Goal: Task Accomplishment & Management: Manage account settings

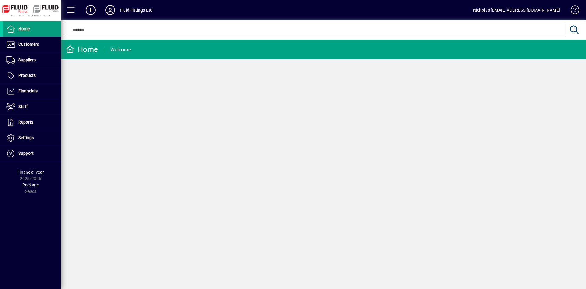
click at [33, 44] on span "Customers" at bounding box center [28, 44] width 21 height 5
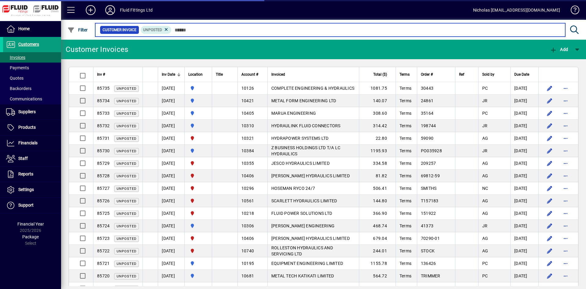
click at [210, 31] on input "text" at bounding box center [365, 30] width 389 height 9
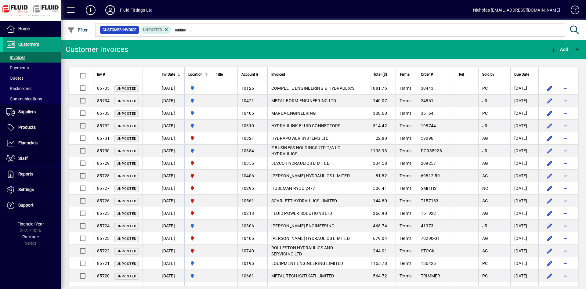
click at [208, 76] on div at bounding box center [206, 75] width 4 height 4
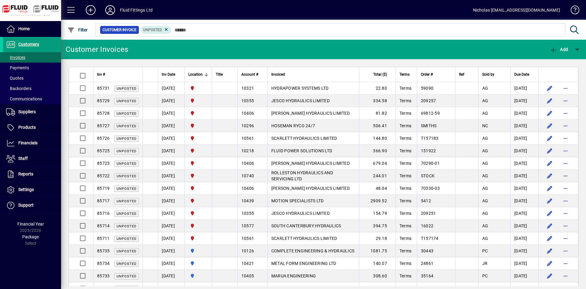
click at [361, 35] on mat-chip-set "Customer Invoice Unposted" at bounding box center [330, 29] width 469 height 13
click at [208, 76] on div at bounding box center [206, 76] width 4 height 1
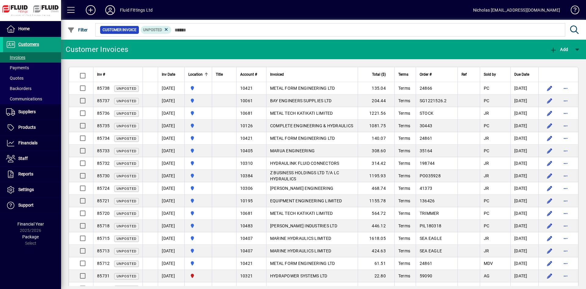
click at [207, 75] on div at bounding box center [206, 74] width 1 height 3
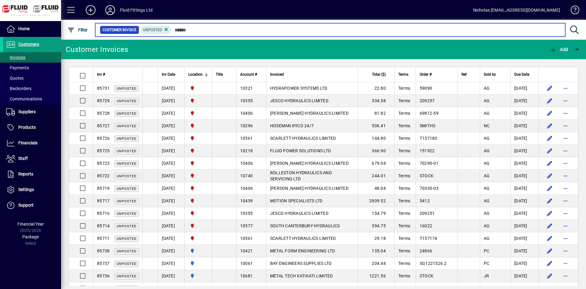
click at [236, 31] on input "text" at bounding box center [365, 30] width 389 height 9
